Goal: Register for event/course

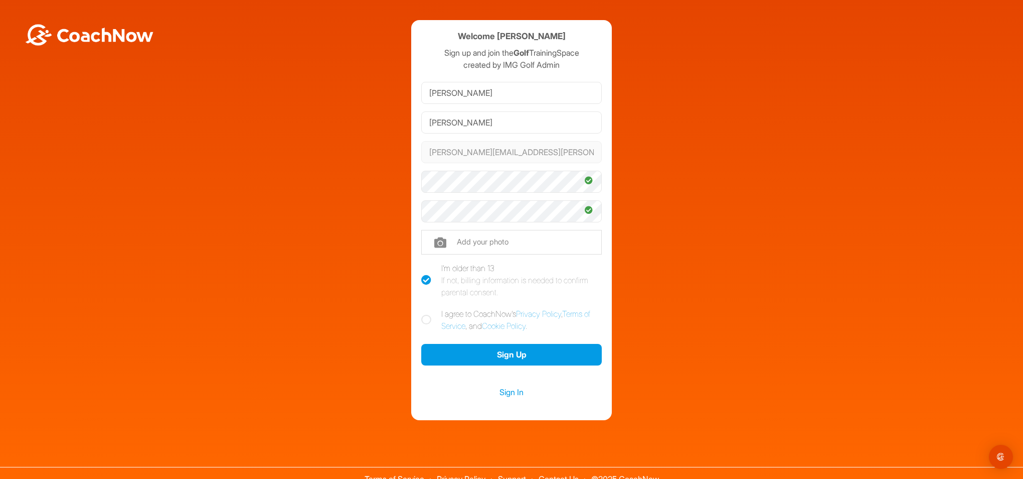
click at [421, 317] on icon at bounding box center [426, 319] width 10 height 10
click at [421, 314] on input "I agree to CoachNow's Privacy Policy , Terms of Service , and Cookie Policy ." at bounding box center [424, 310] width 7 height 7
checkbox input "true"
click at [493, 358] on button "Sign Up" at bounding box center [511, 355] width 181 height 22
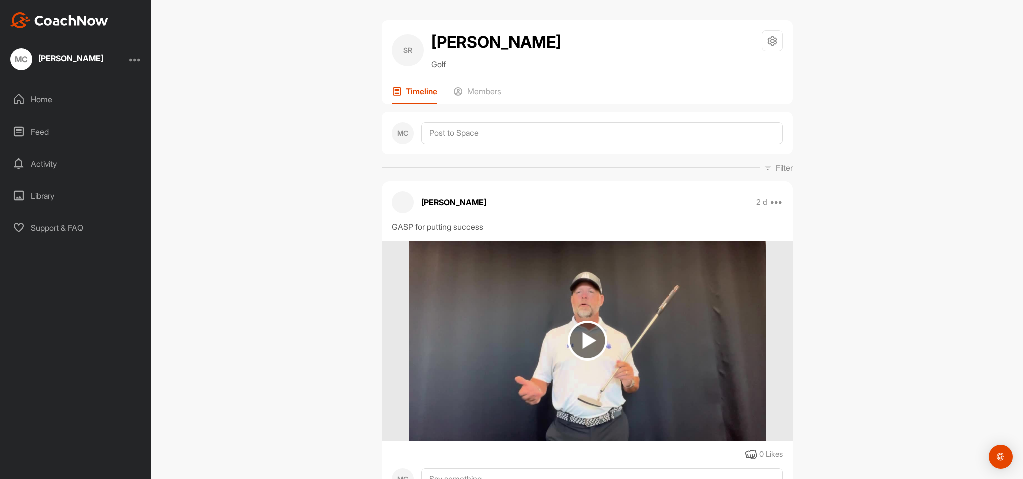
scroll to position [50, 0]
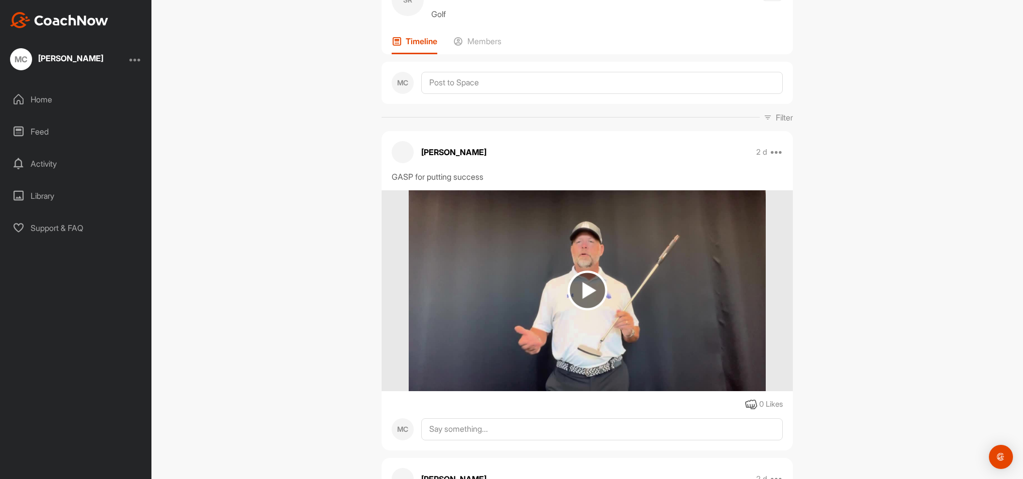
click at [574, 293] on img at bounding box center [588, 290] width 40 height 40
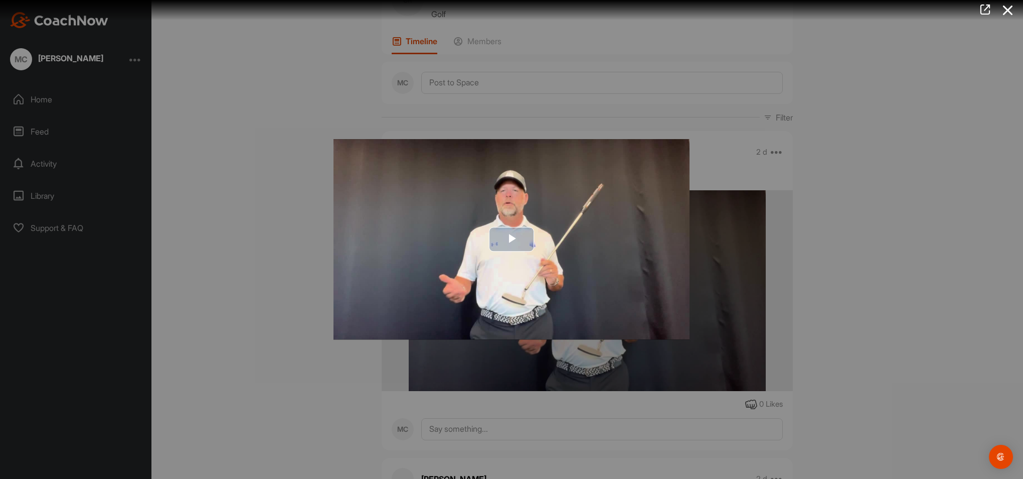
click at [512, 239] on span "Video Player" at bounding box center [512, 239] width 0 height 0
click at [368, 331] on span "Video Player" at bounding box center [370, 331] width 24 height 0
drag, startPoint x: 383, startPoint y: 332, endPoint x: 412, endPoint y: 337, distance: 30.1
click at [412, 337] on div "Mute 100%" at bounding box center [388, 331] width 60 height 18
click at [899, 165] on div at bounding box center [511, 239] width 1023 height 479
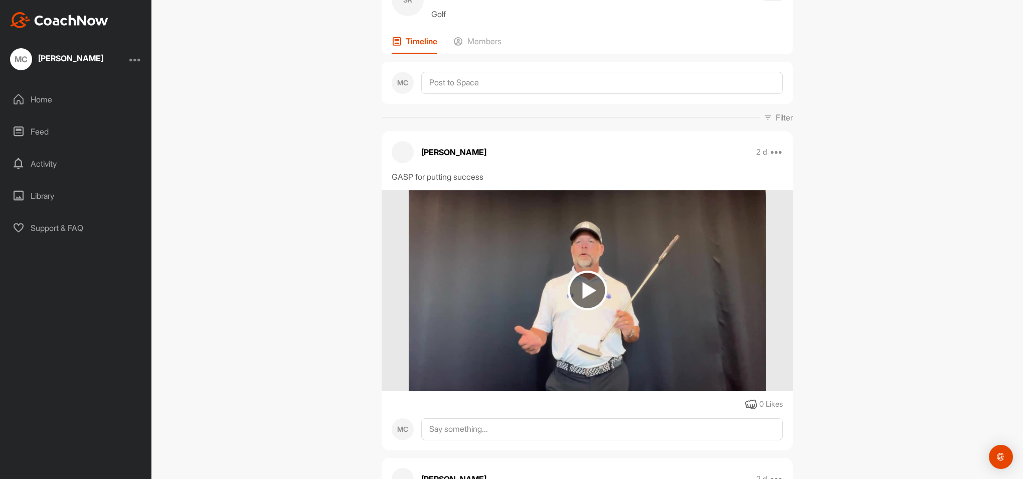
click at [593, 291] on img at bounding box center [588, 290] width 40 height 40
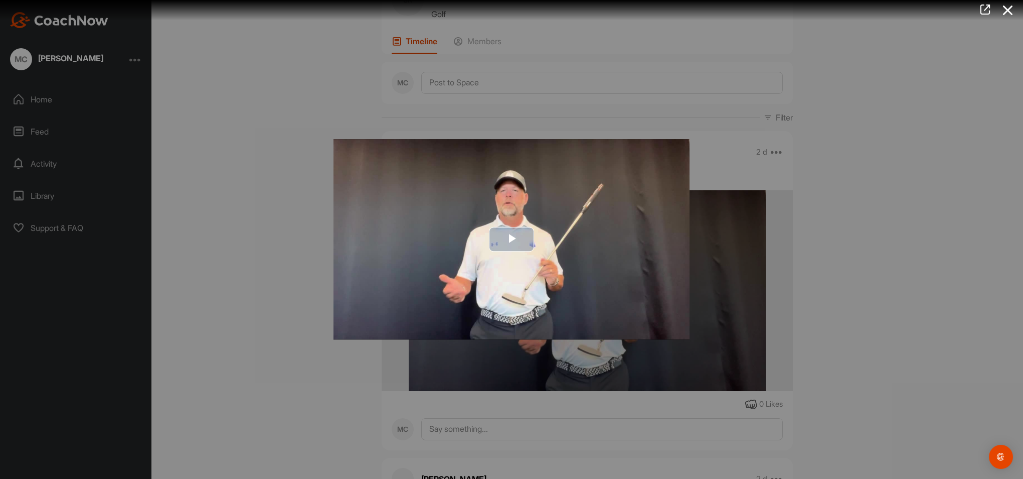
click at [512, 239] on span "Video Player" at bounding box center [512, 239] width 0 height 0
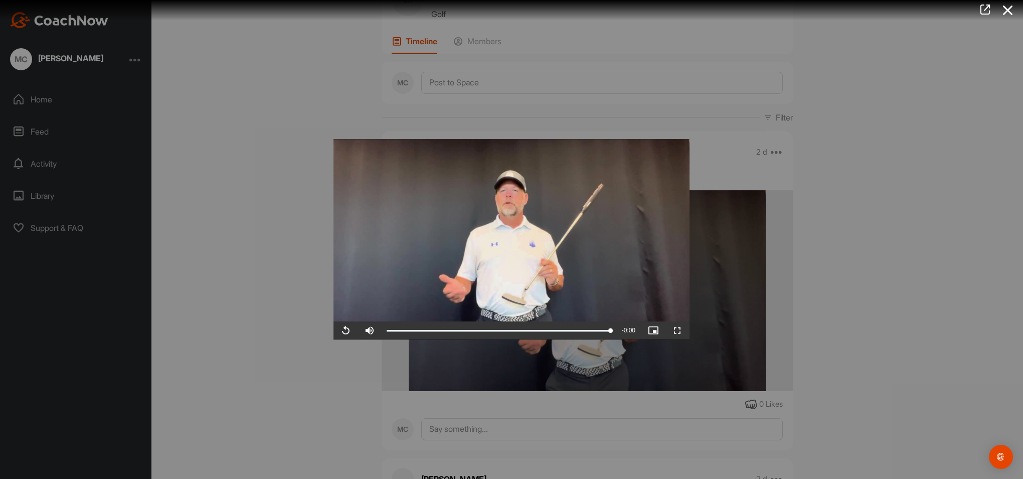
click at [334, 71] on div at bounding box center [511, 239] width 1023 height 479
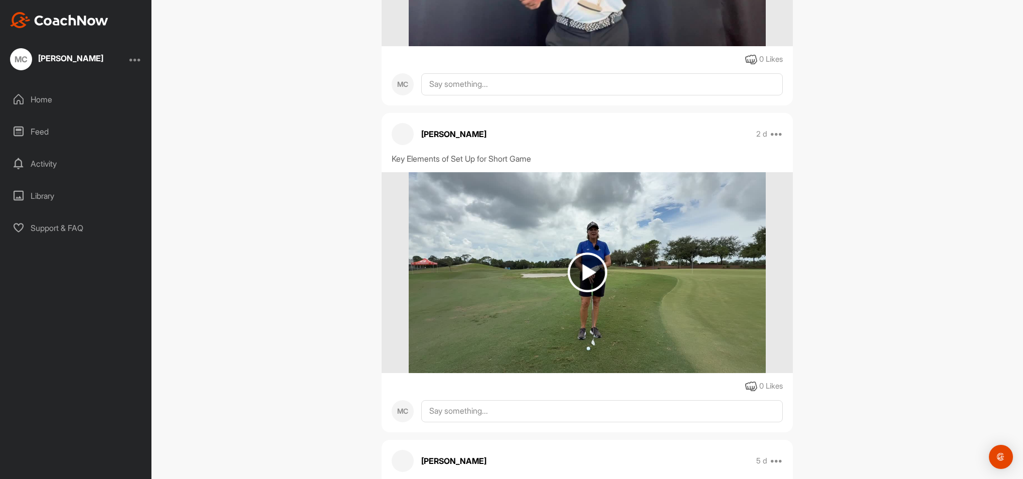
scroll to position [396, 0]
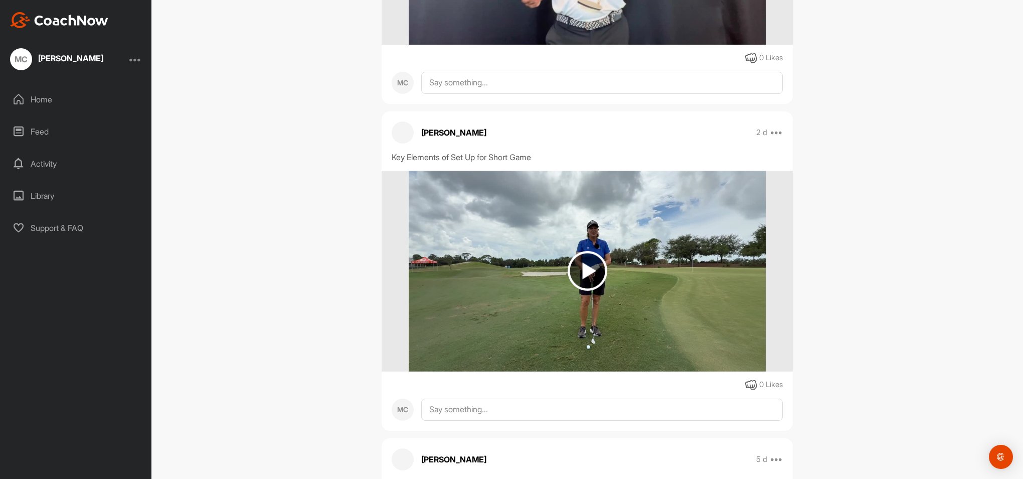
click at [582, 272] on img at bounding box center [588, 271] width 40 height 40
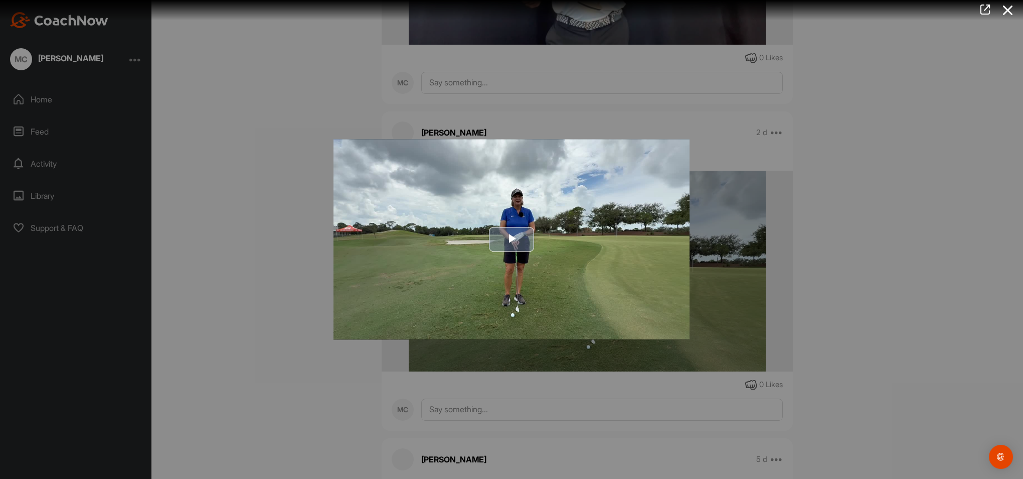
click at [512, 239] on span "Video Player" at bounding box center [512, 239] width 0 height 0
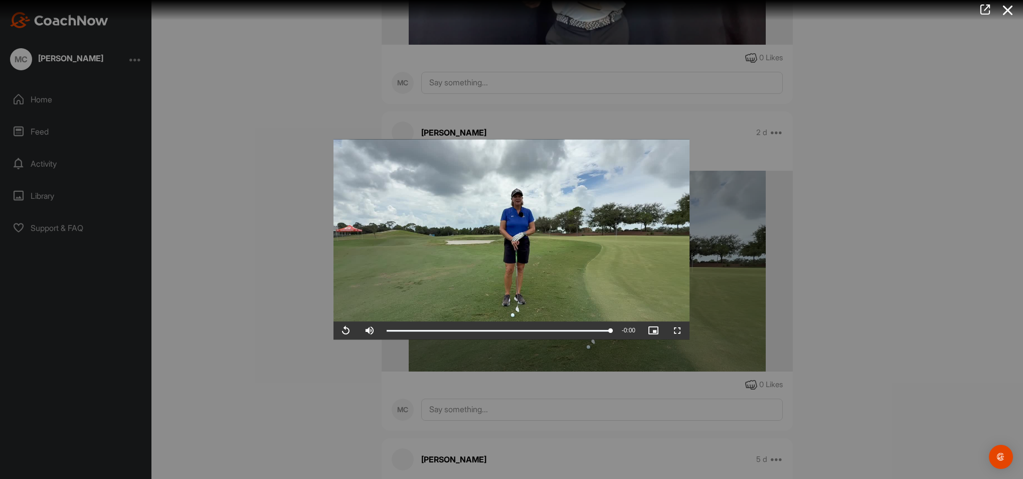
click at [947, 109] on div at bounding box center [511, 239] width 1023 height 479
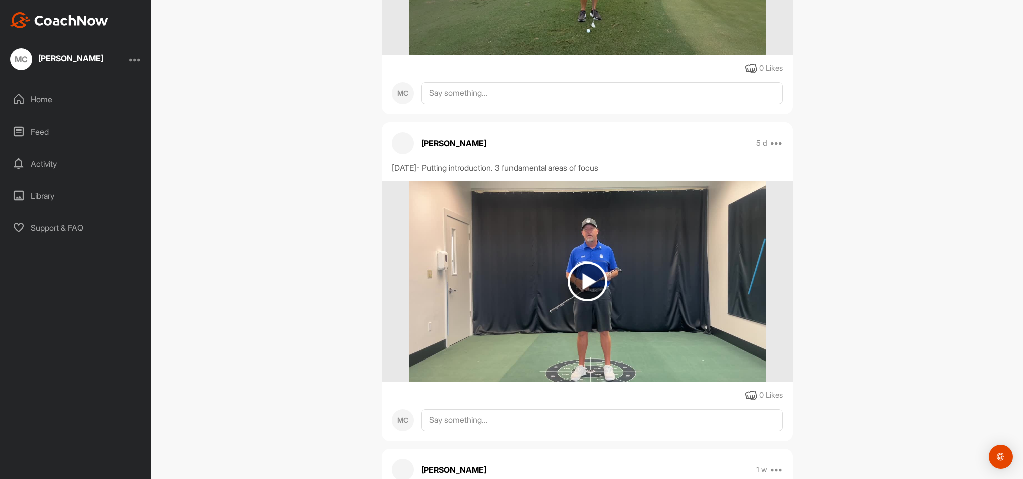
scroll to position [721, 0]
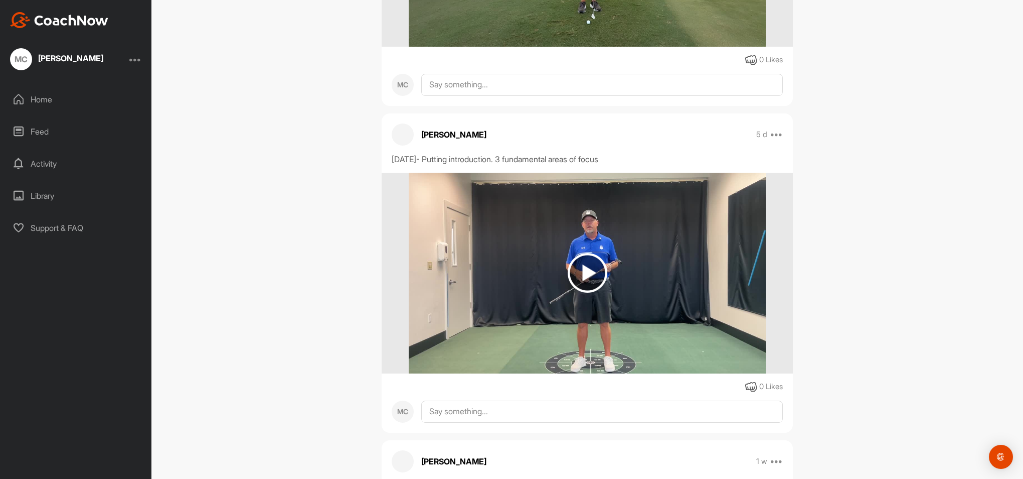
click at [583, 271] on img at bounding box center [588, 273] width 40 height 40
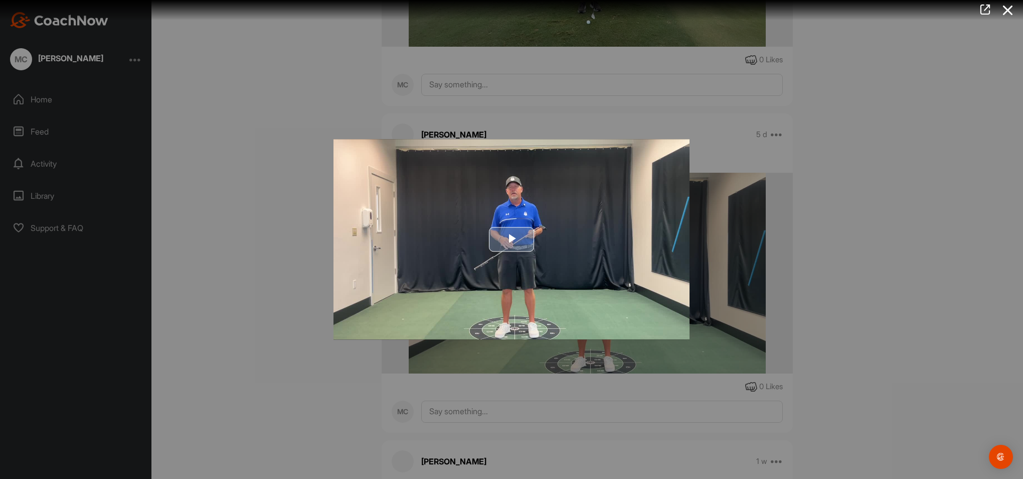
click at [512, 239] on span "Video Player" at bounding box center [512, 239] width 0 height 0
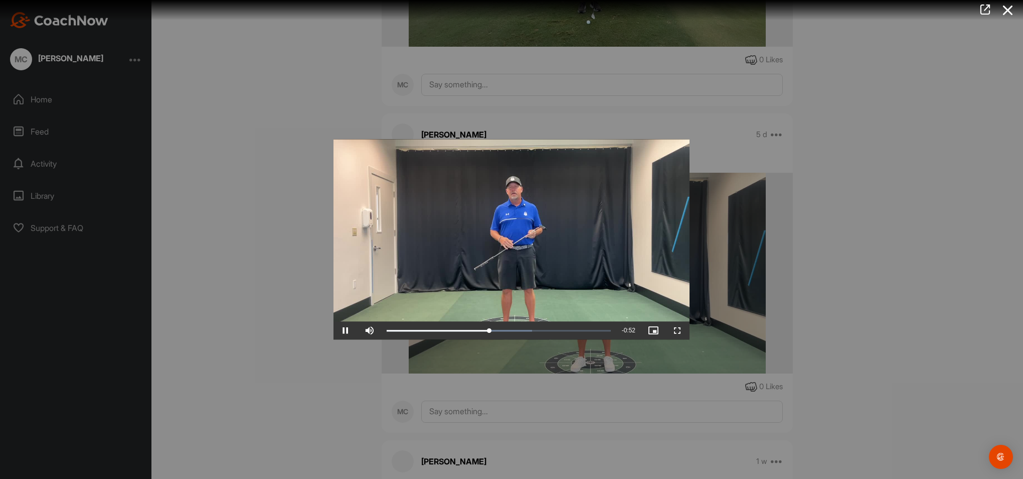
click at [584, 260] on video "Video Player" at bounding box center [512, 239] width 356 height 200
